Goal: Task Accomplishment & Management: Manage account settings

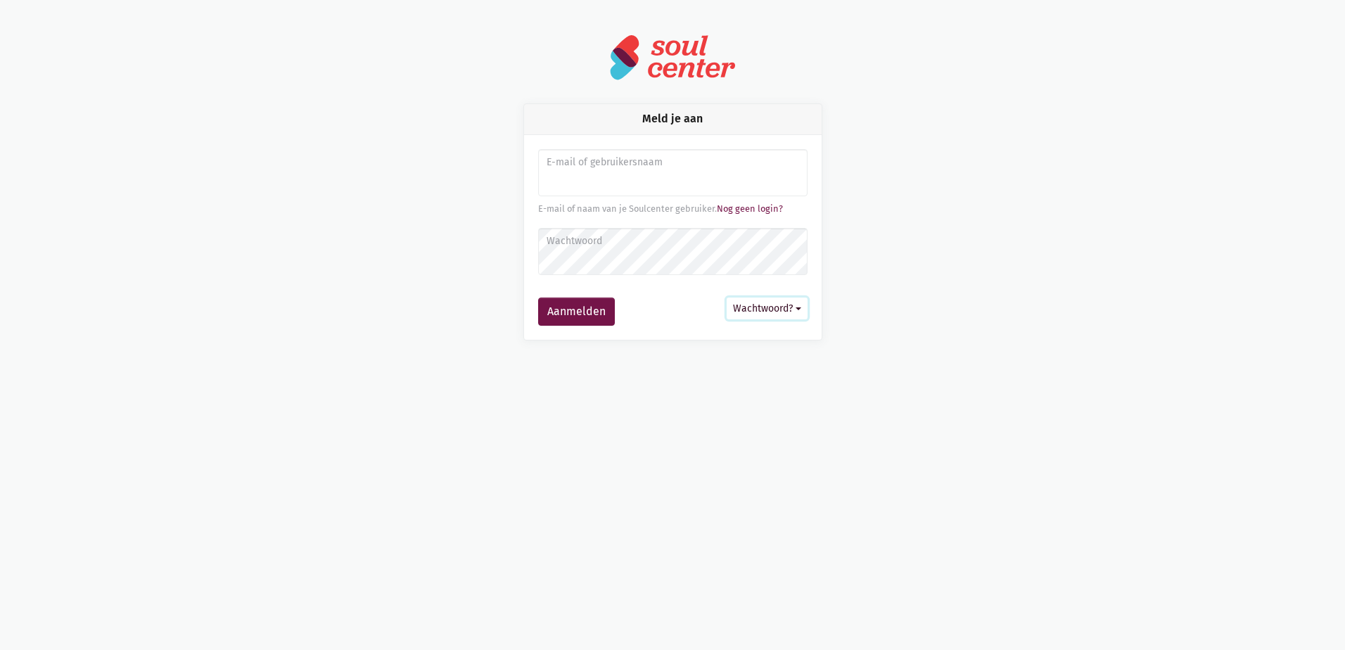
click at [775, 307] on button "Wachtwoord?" at bounding box center [766, 308] width 81 height 22
click at [730, 338] on link "Aanmelden zonder wachtwoord" at bounding box center [698, 342] width 215 height 24
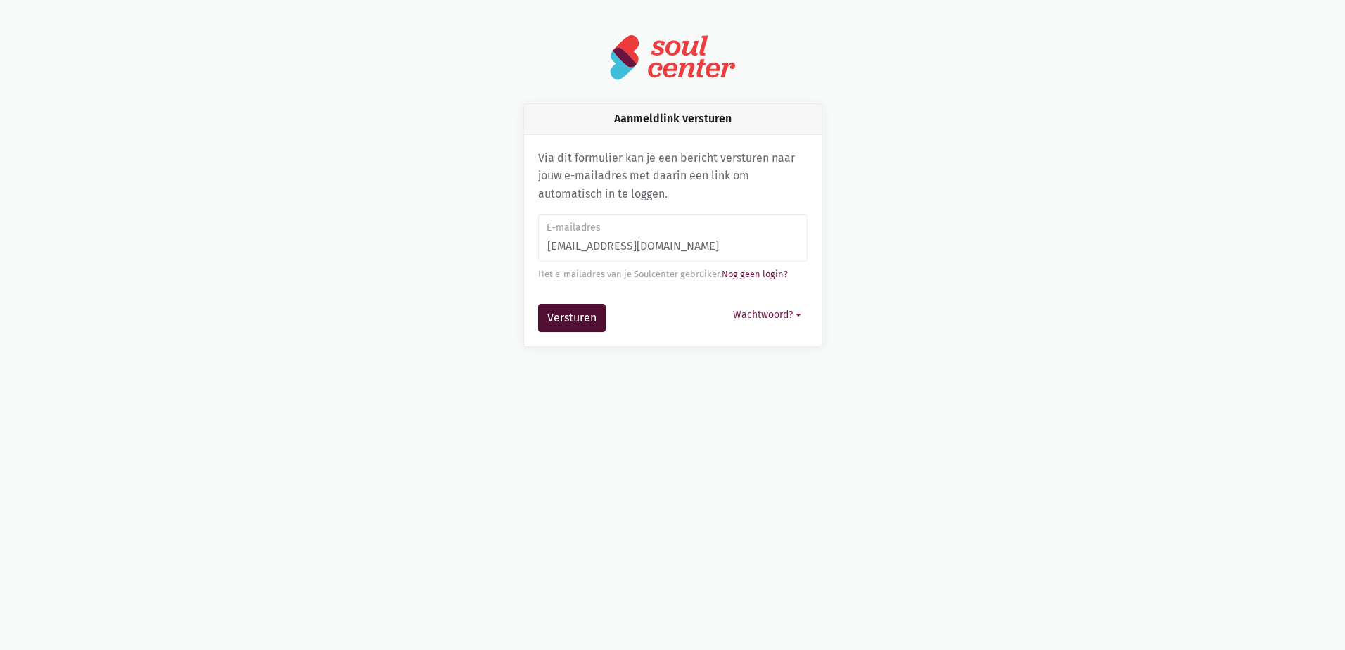
type input "[EMAIL_ADDRESS][PERSON_NAME][DOMAIN_NAME]"
click at [589, 328] on button "Versturen" at bounding box center [572, 318] width 68 height 28
